Goal: Task Accomplishment & Management: Manage account settings

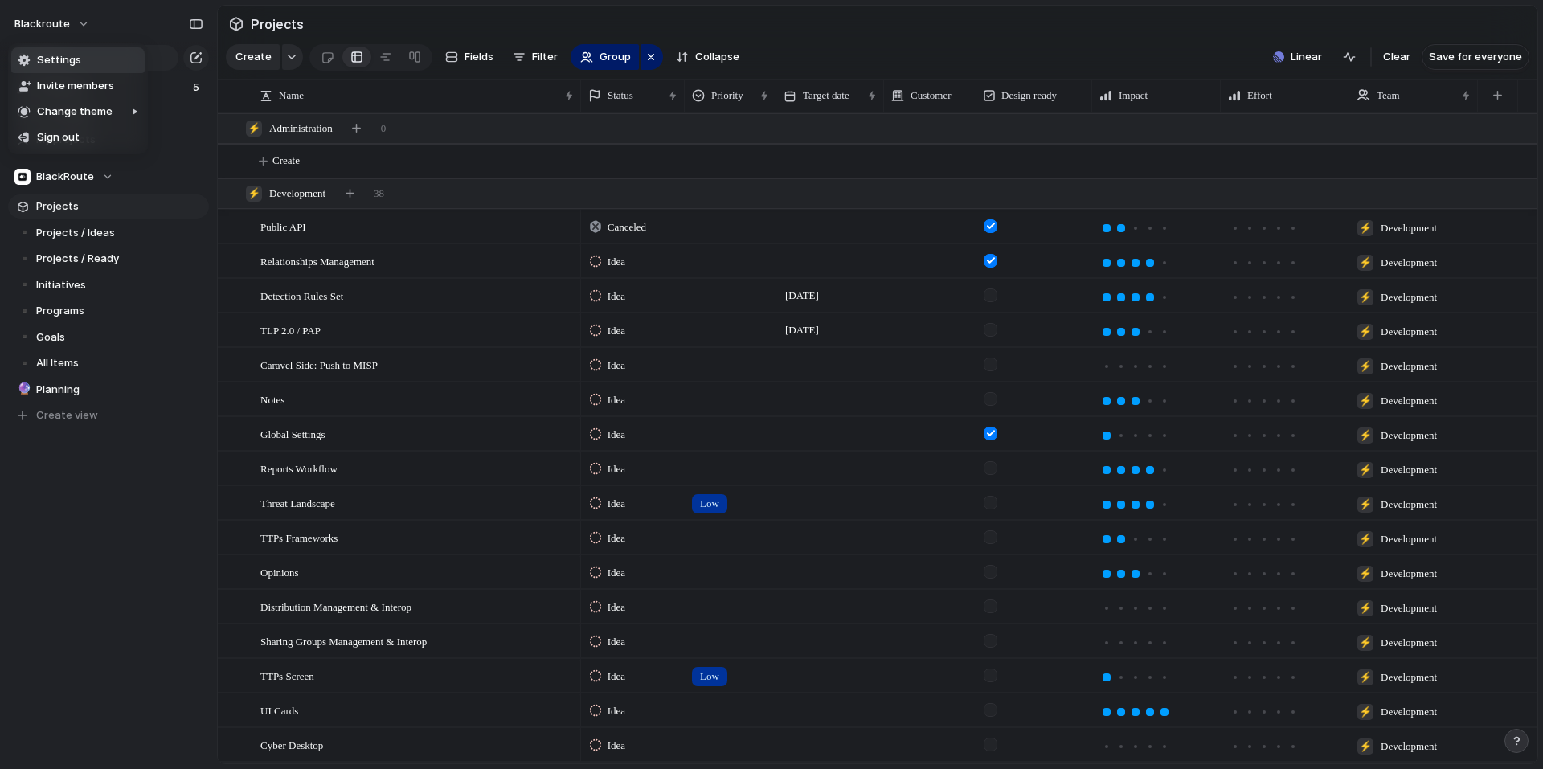
scroll to position [1605, 0]
click at [55, 68] on li "Settings" at bounding box center [77, 60] width 133 height 26
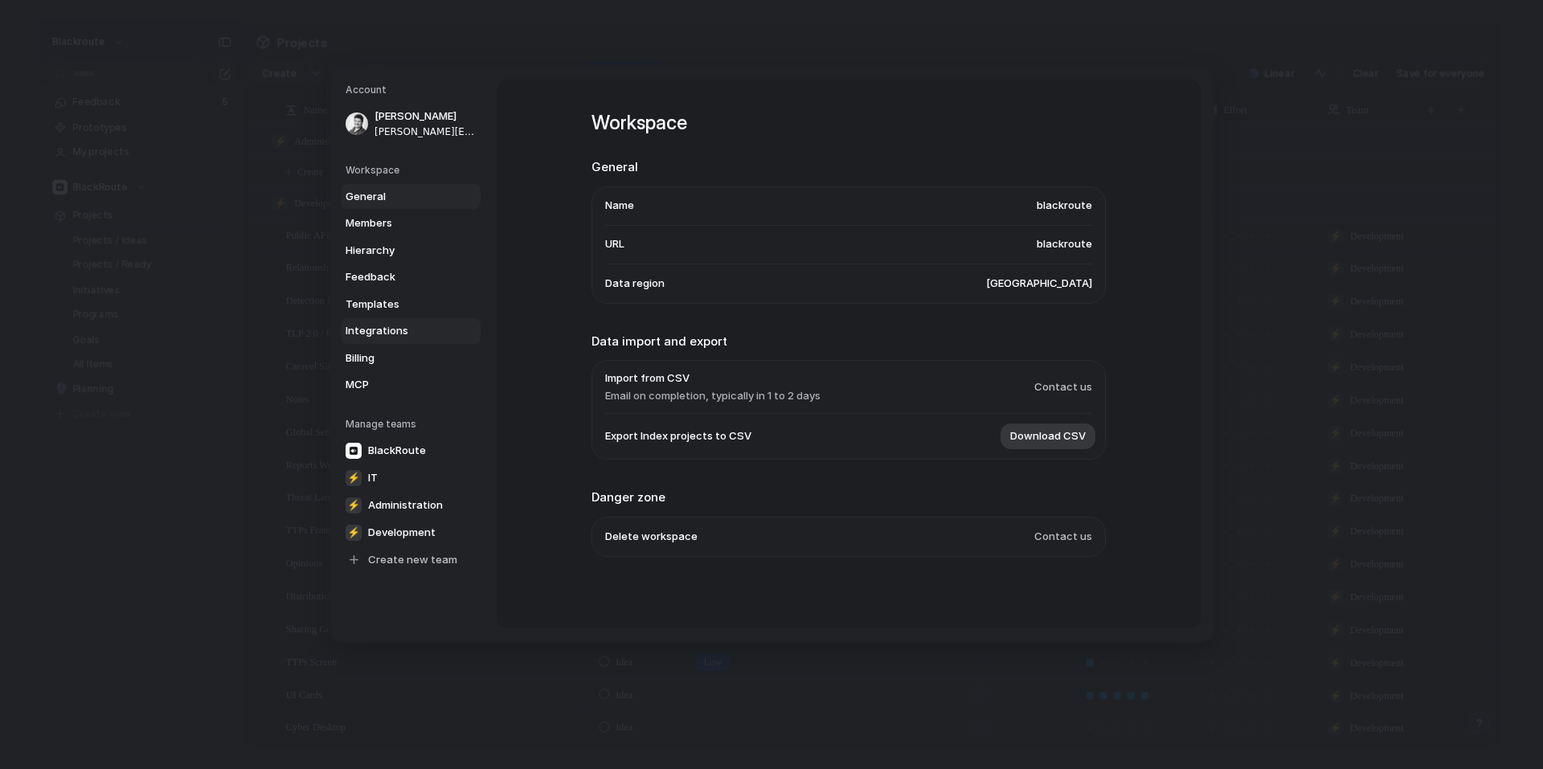
click at [404, 341] on link "Integrations" at bounding box center [411, 331] width 140 height 26
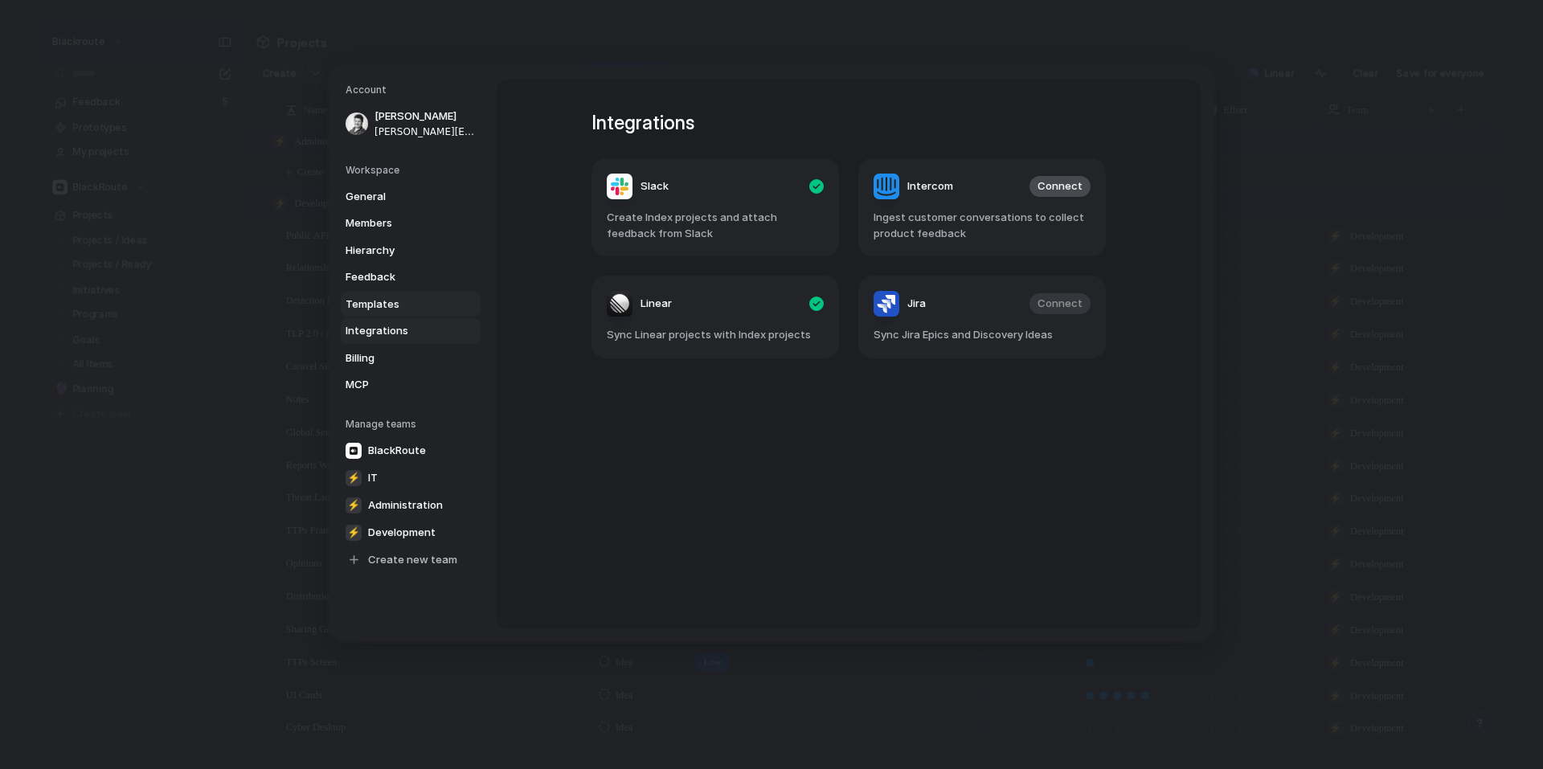
click at [401, 309] on span "Templates" at bounding box center [397, 304] width 103 height 16
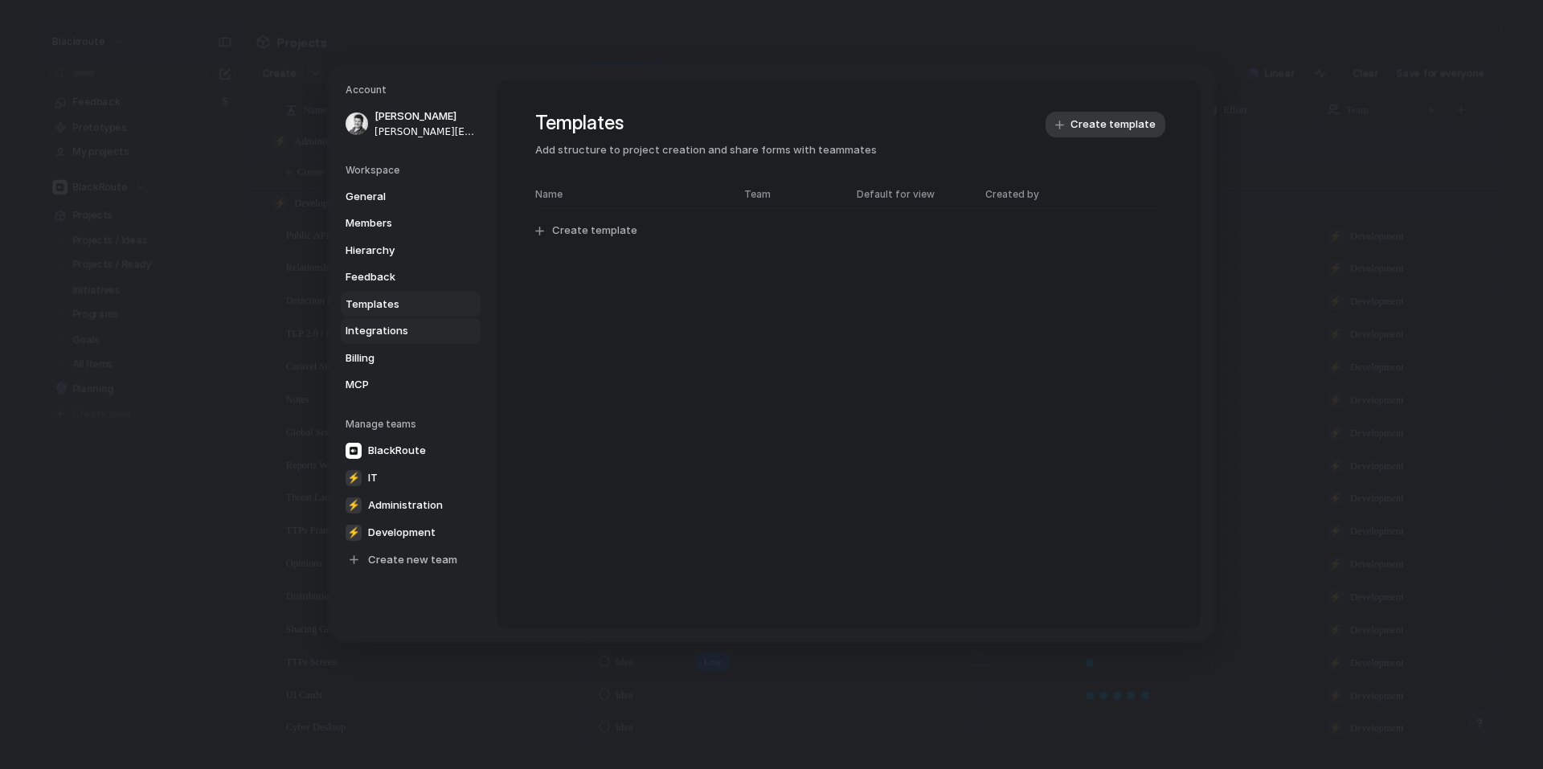
click at [383, 329] on span "Integrations" at bounding box center [397, 331] width 103 height 16
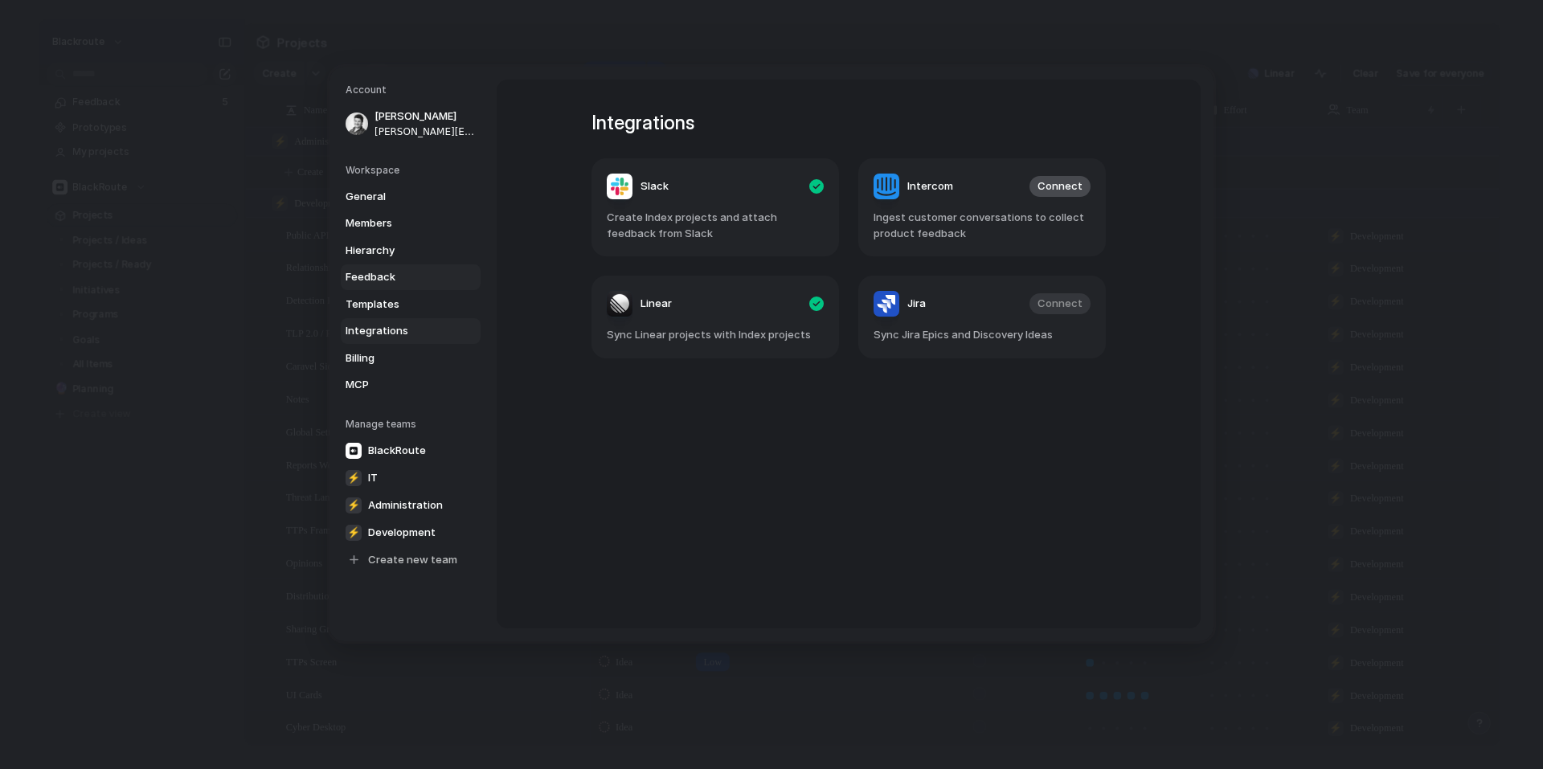
click at [387, 282] on span "Feedback" at bounding box center [397, 277] width 103 height 16
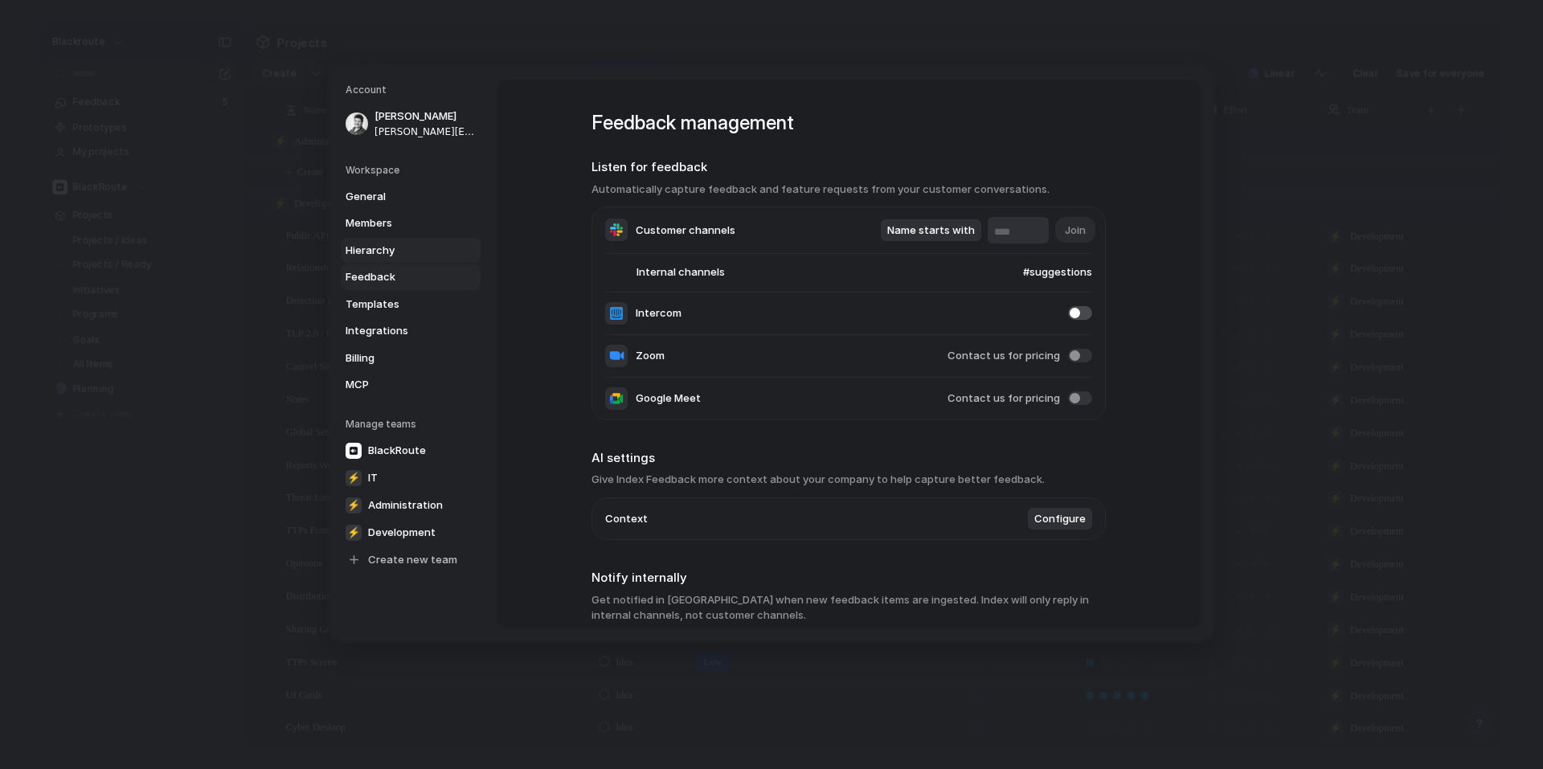
click at [396, 245] on span "Hierarchy" at bounding box center [397, 250] width 103 height 16
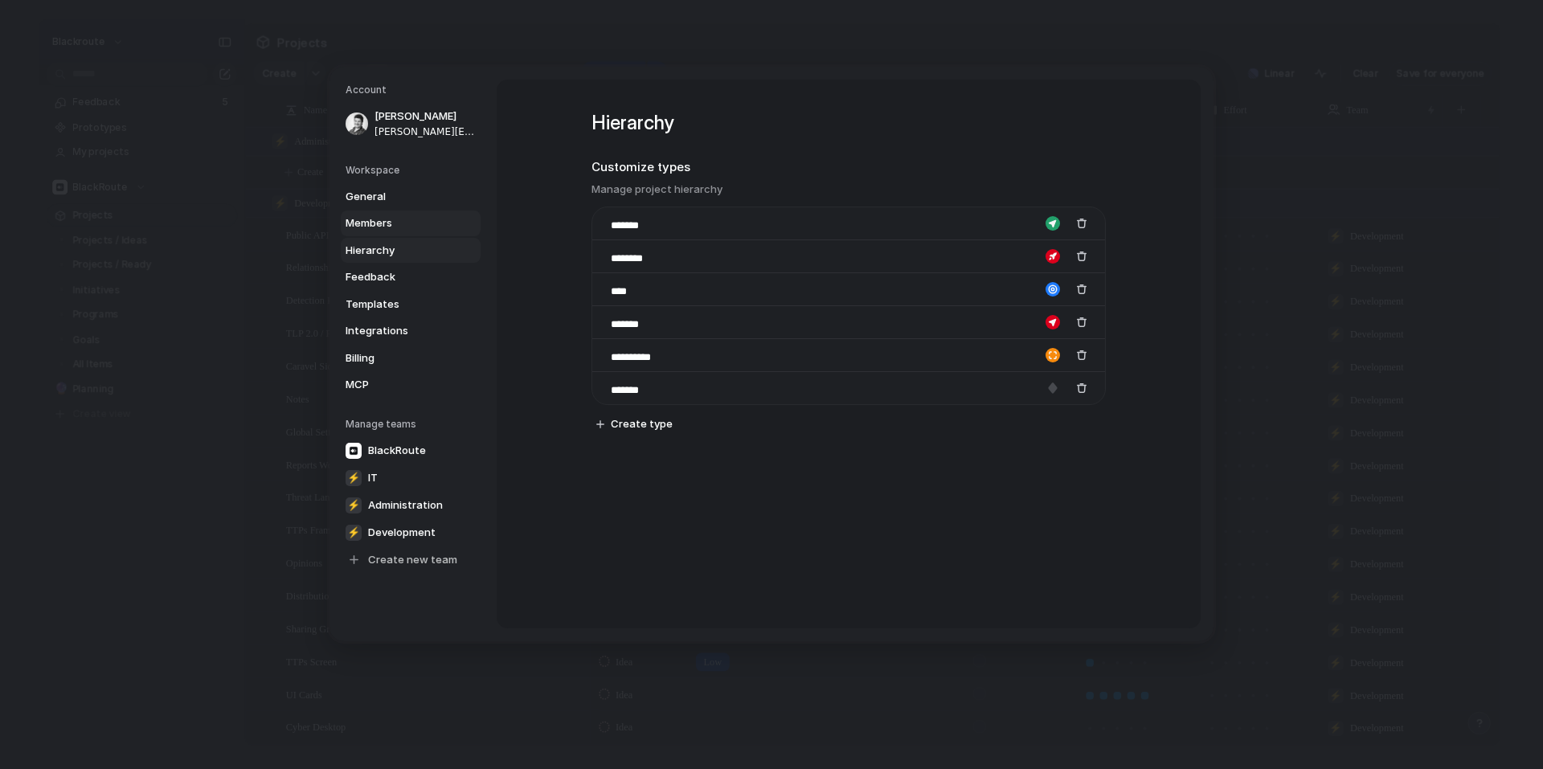
click at [391, 231] on span "Members" at bounding box center [397, 223] width 103 height 16
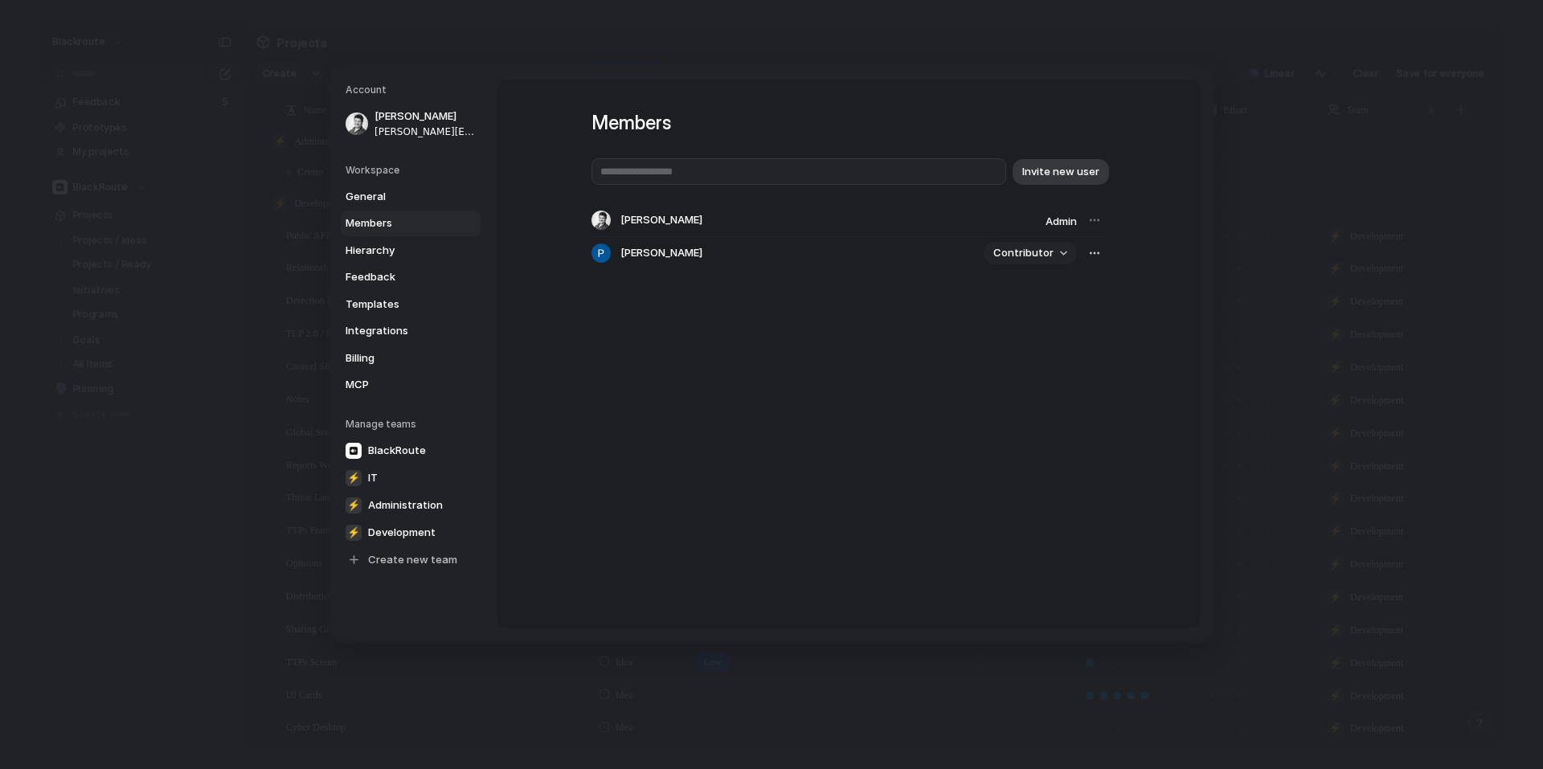
click at [1040, 250] on span "Contributor" at bounding box center [1024, 253] width 60 height 16
click at [928, 351] on div "Admin Contributor" at bounding box center [771, 384] width 1543 height 769
click at [1092, 250] on div "button" at bounding box center [1094, 253] width 13 height 13
click at [835, 325] on div "Remove from workspace" at bounding box center [771, 384] width 1543 height 769
click at [386, 525] on span "Development" at bounding box center [402, 532] width 68 height 16
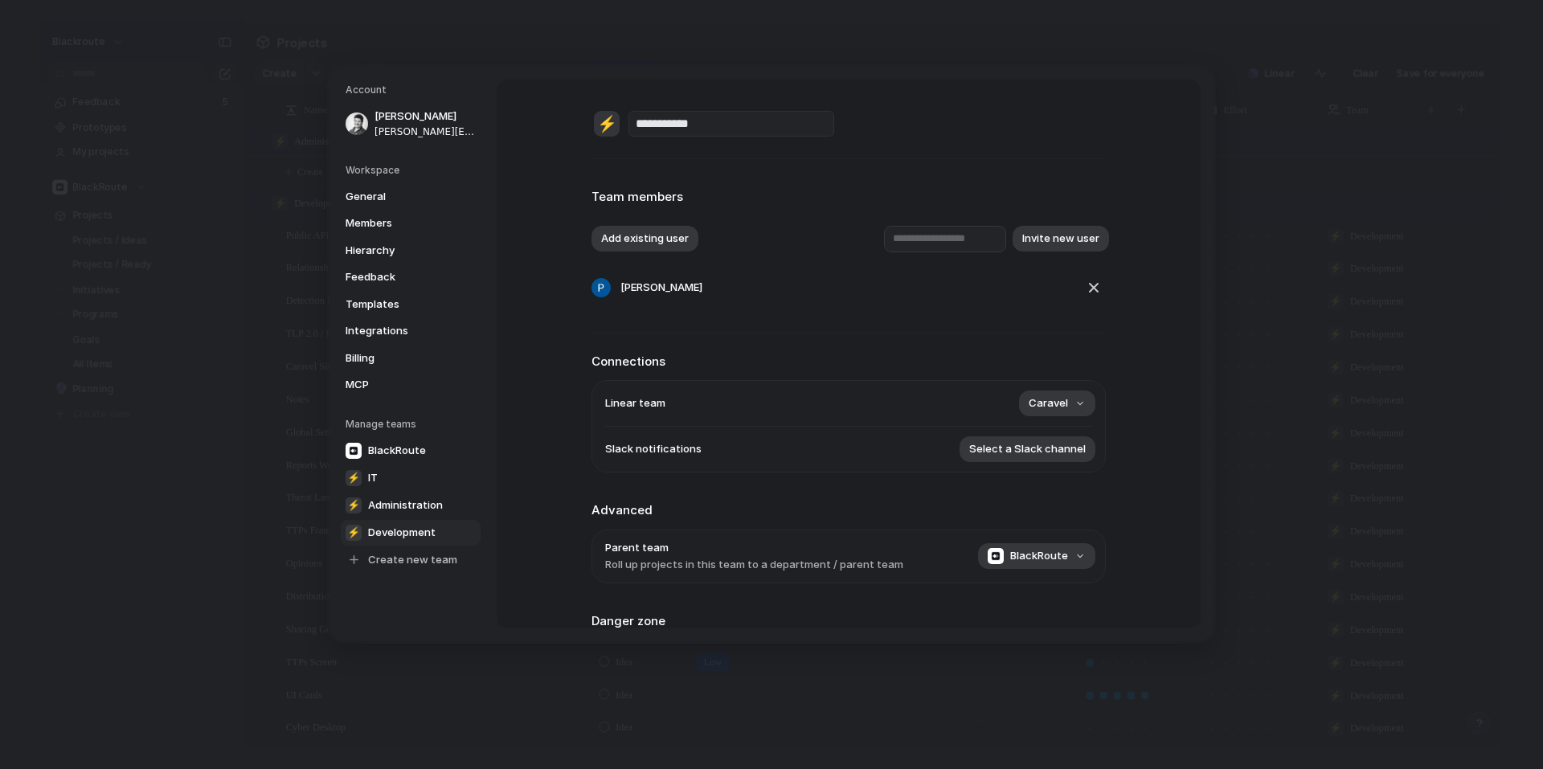
click at [869, 285] on div "[PERSON_NAME]" at bounding box center [834, 286] width 484 height 19
